Goal: Information Seeking & Learning: Learn about a topic

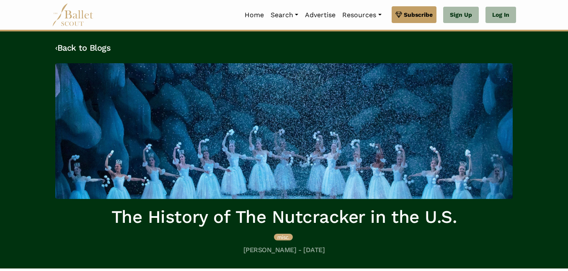
click at [487, 179] on img at bounding box center [283, 131] width 457 height 136
click at [90, 52] on link "‹ Back to Blogs" at bounding box center [82, 48] width 55 height 10
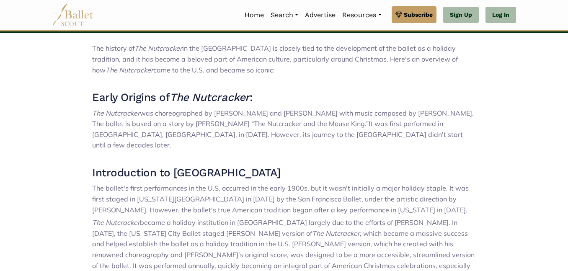
scroll to position [236, 0]
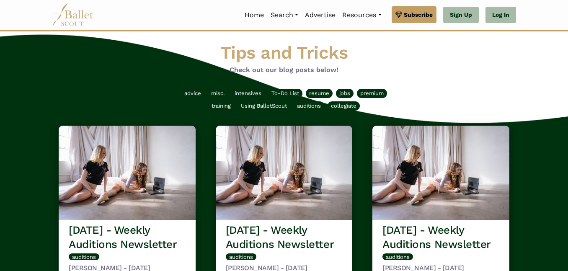
click at [209, 91] on span "misc." at bounding box center [218, 93] width 20 height 9
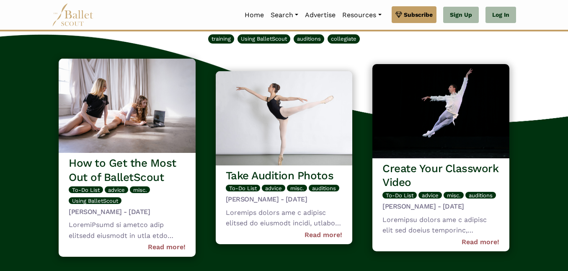
scroll to position [68, 0]
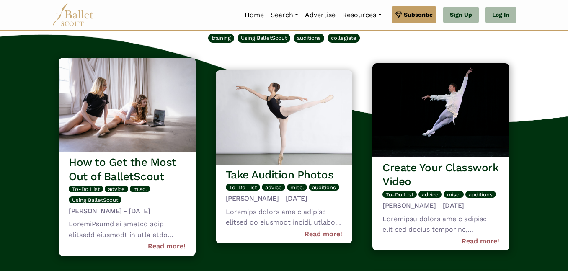
click at [169, 116] on img at bounding box center [127, 105] width 137 height 94
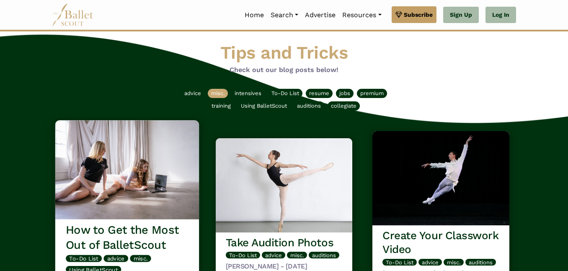
scroll to position [0, 0]
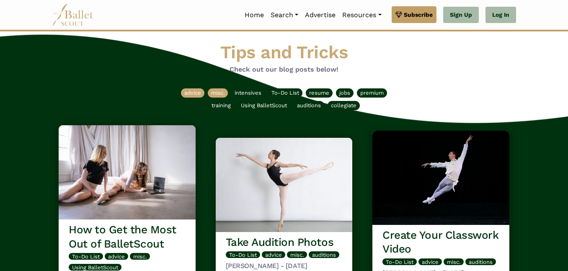
click at [196, 90] on span "advice" at bounding box center [192, 93] width 17 height 6
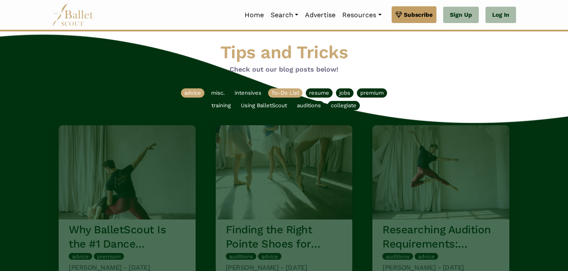
click at [298, 89] on span "To-Do List" at bounding box center [285, 92] width 34 height 9
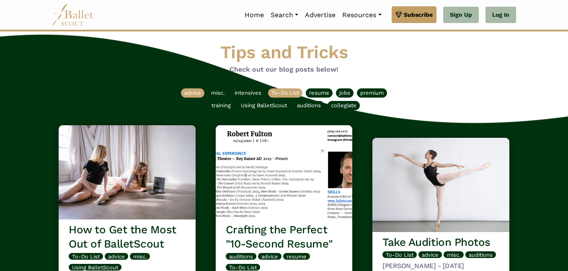
click at [186, 95] on span "advice" at bounding box center [192, 93] width 17 height 6
